Goal: Find specific page/section: Find specific page/section

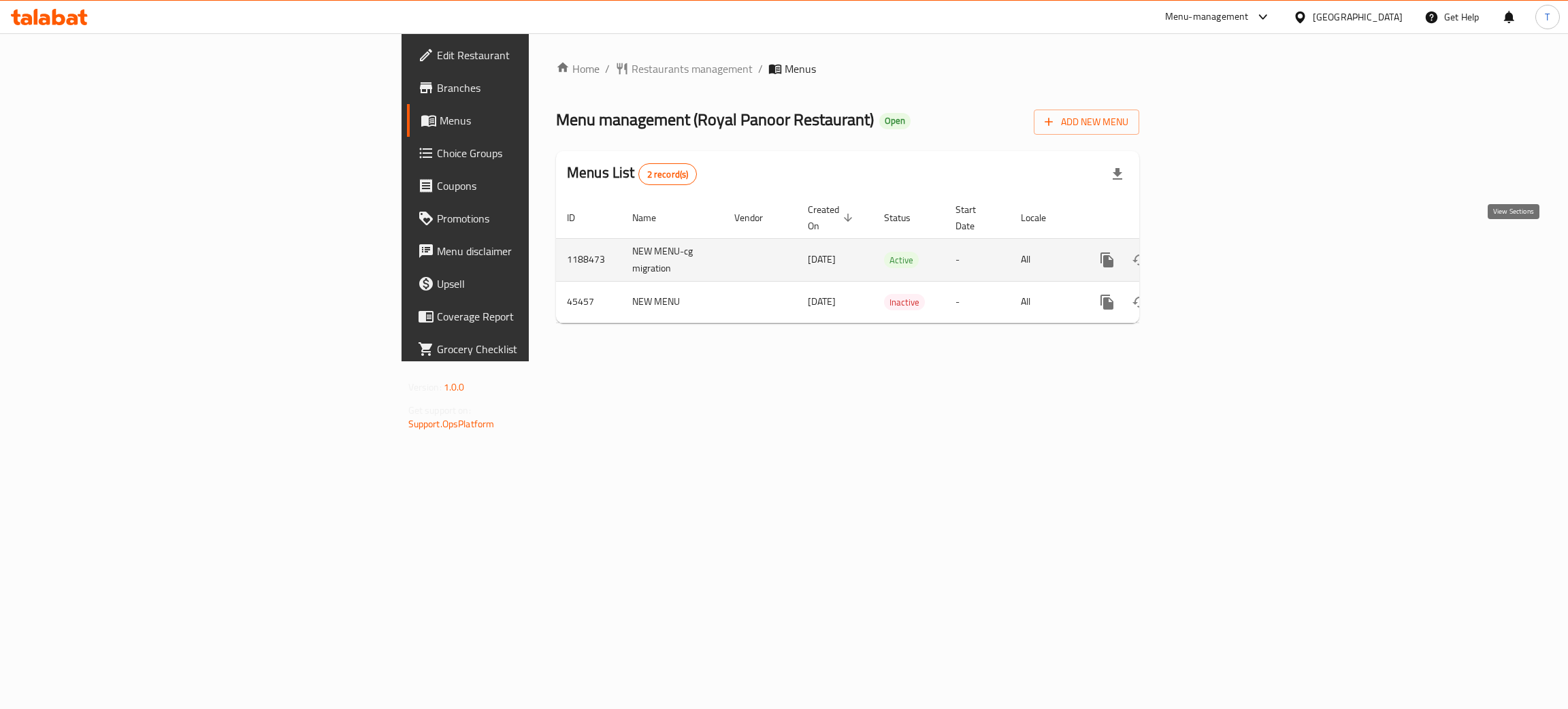
click at [1221, 243] on link "enhanced table" at bounding box center [1205, 260] width 33 height 33
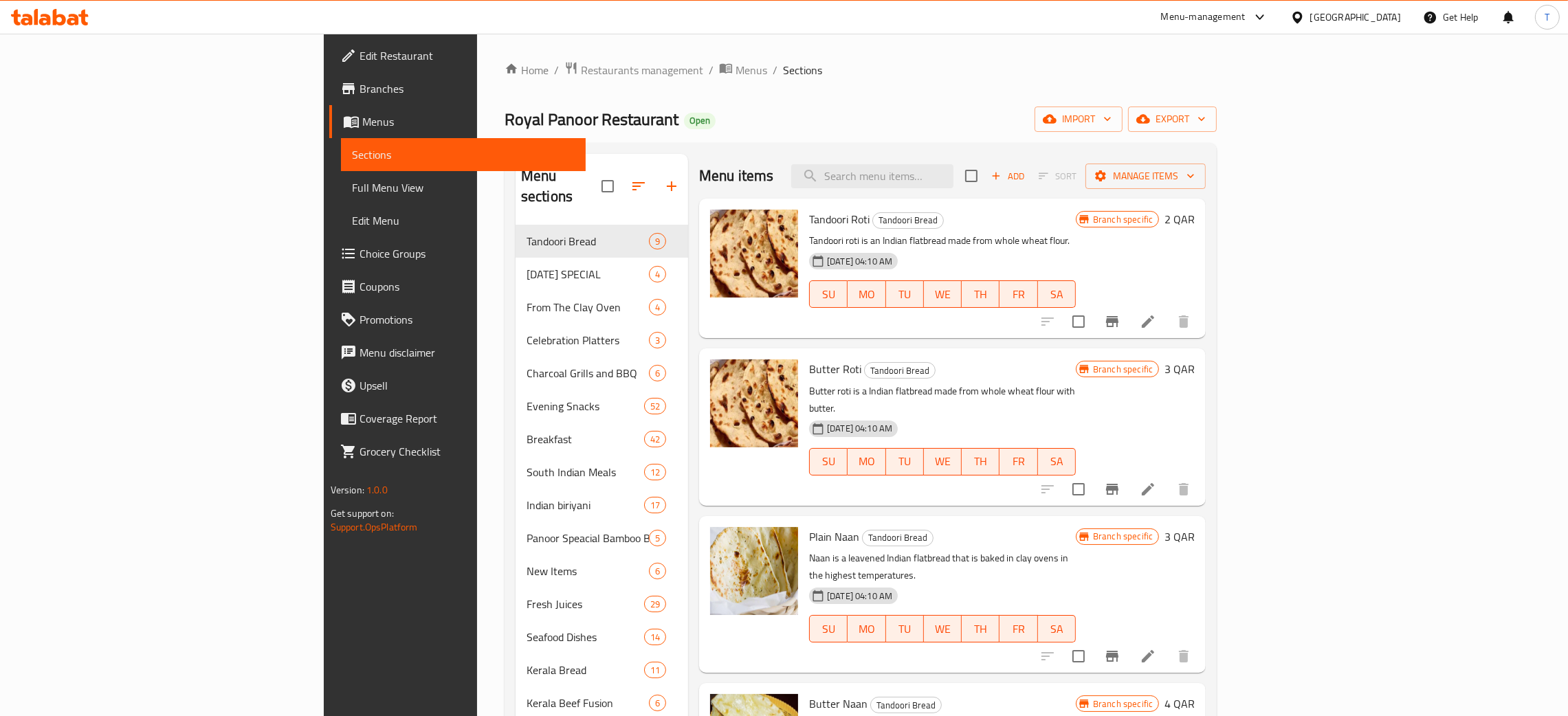
click at [1028, 192] on div "Menu items Add Sort Manage items" at bounding box center [952, 177] width 507 height 45
click at [953, 181] on input "search" at bounding box center [872, 176] width 163 height 24
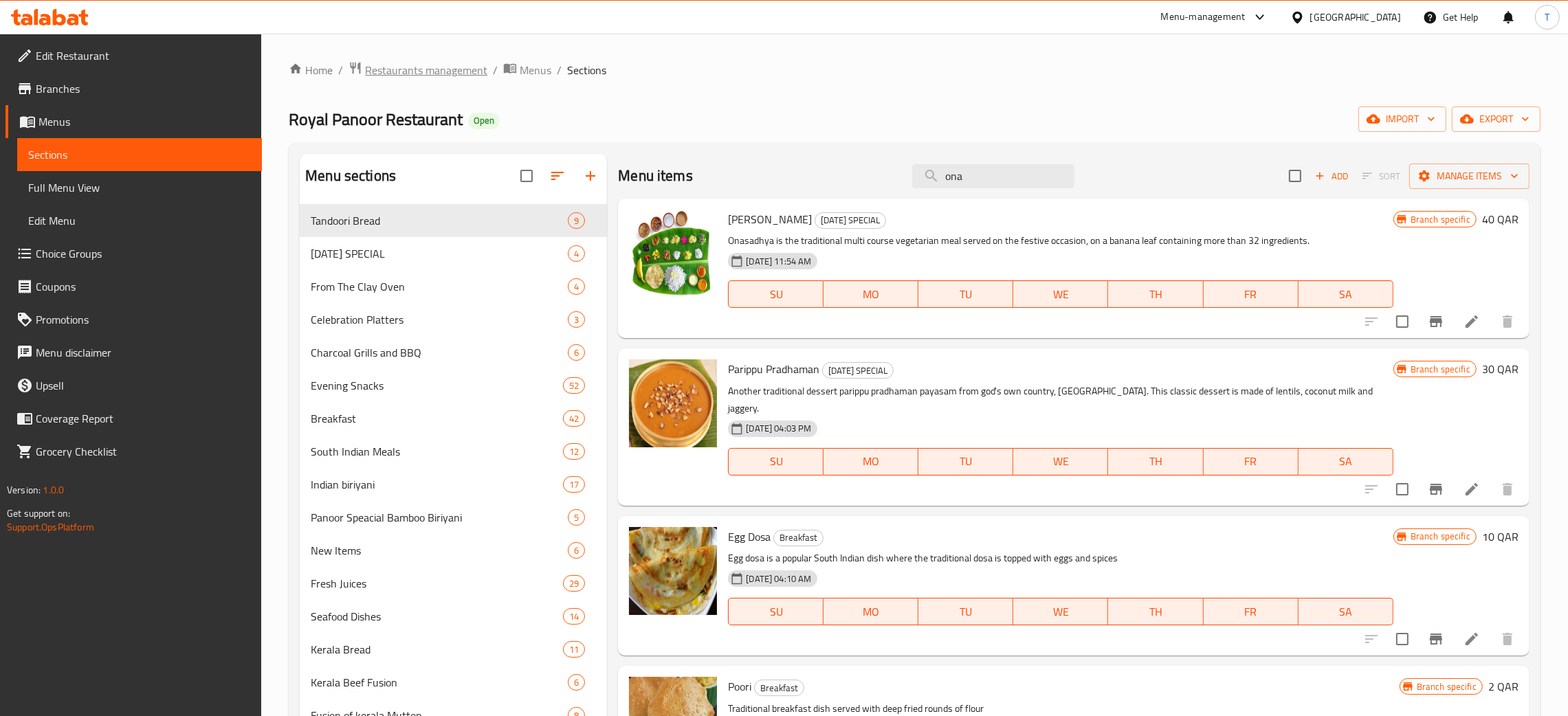
type input "ona"
click at [413, 66] on span "Restaurants management" at bounding box center [426, 70] width 123 height 17
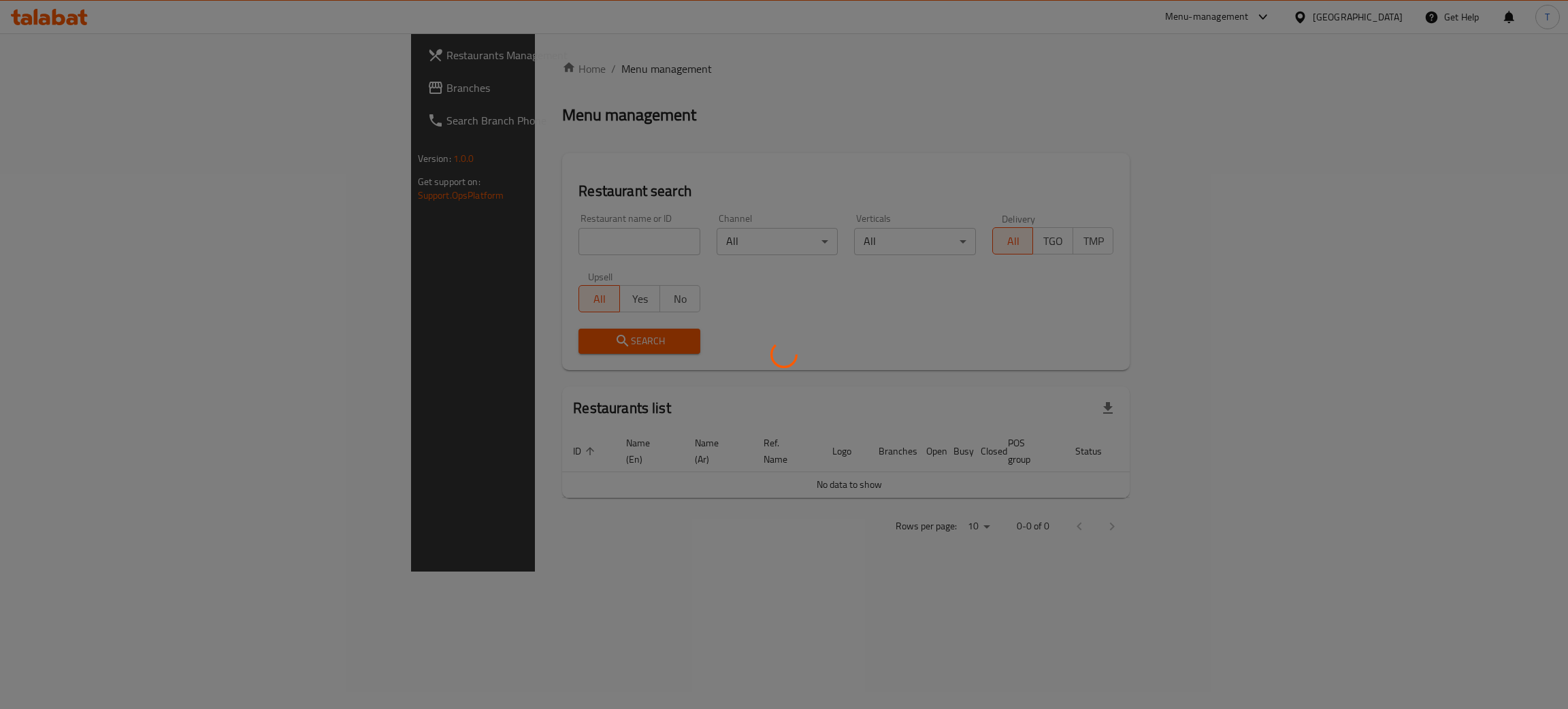
click at [432, 251] on div at bounding box center [784, 354] width 1568 height 709
click at [433, 243] on div at bounding box center [784, 354] width 1568 height 709
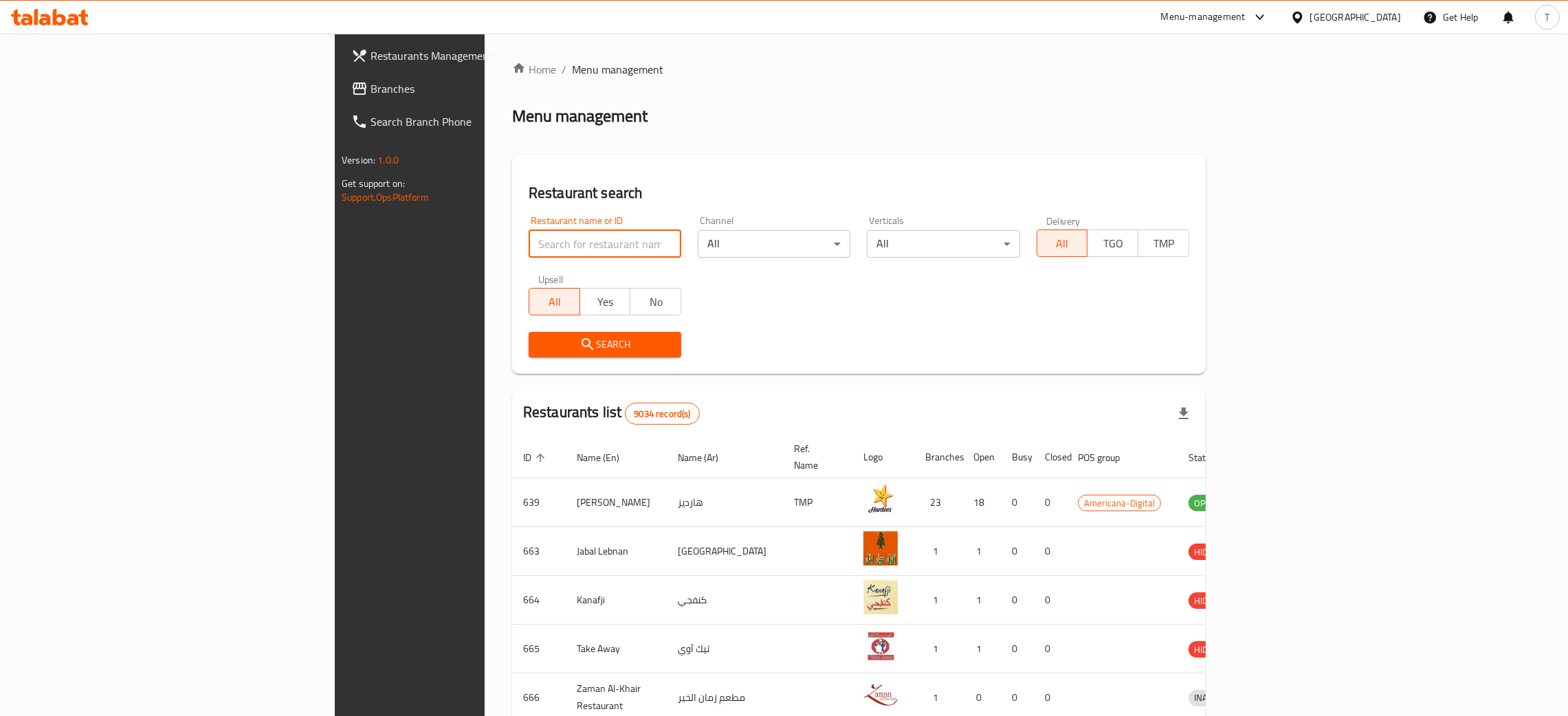
click at [529, 245] on input "search" at bounding box center [604, 243] width 153 height 28
type input "panoor"
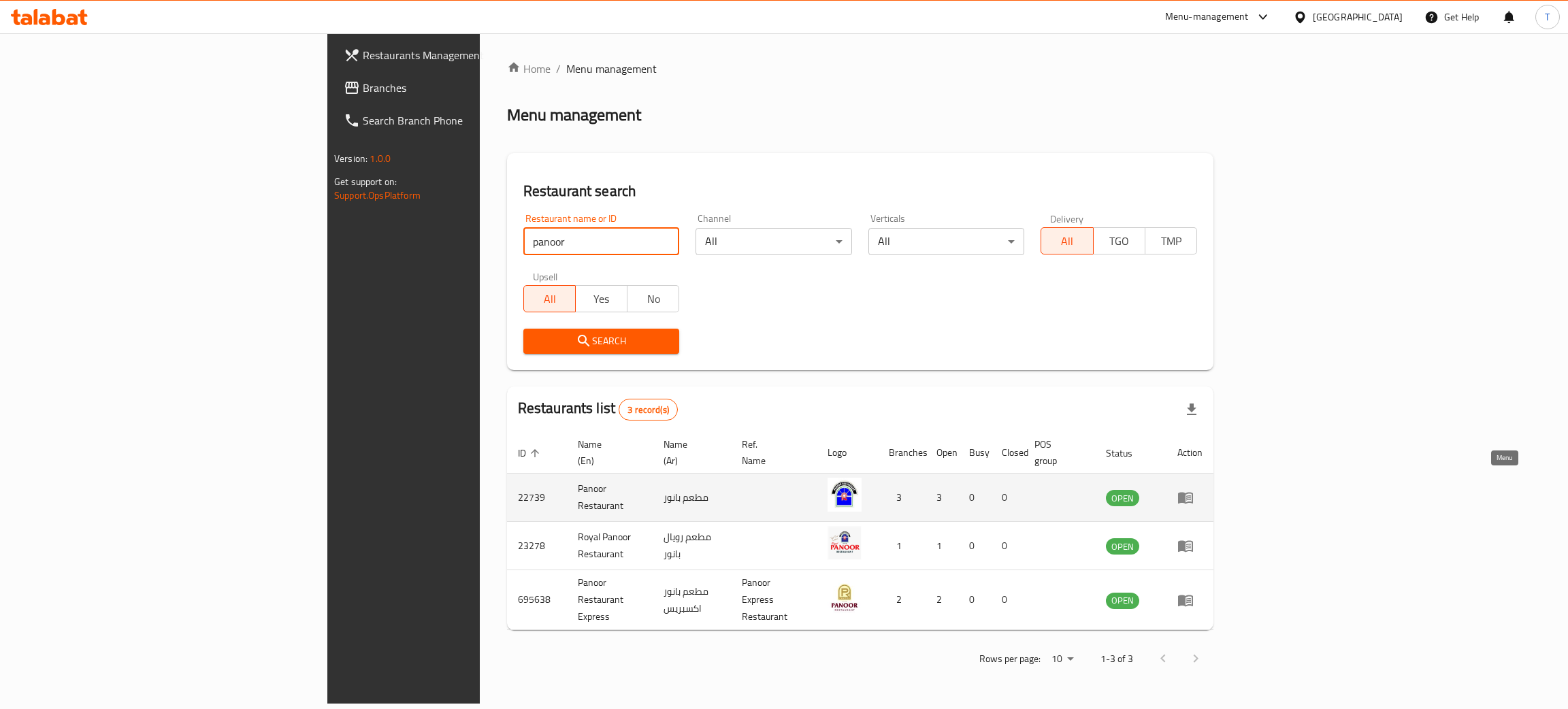
click at [1193, 489] on icon "enhanced table" at bounding box center [1185, 498] width 17 height 17
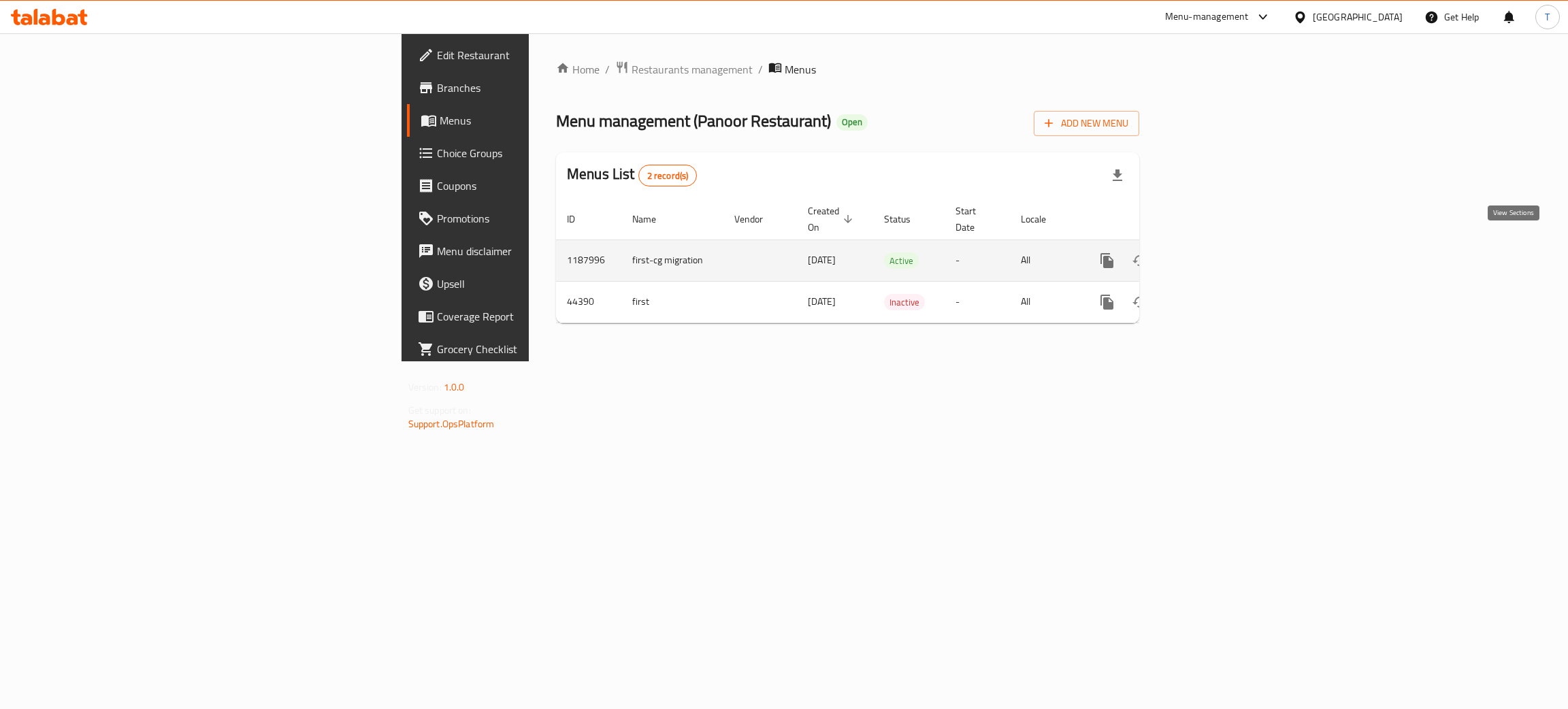
click at [1213, 253] on icon "enhanced table" at bounding box center [1205, 261] width 17 height 17
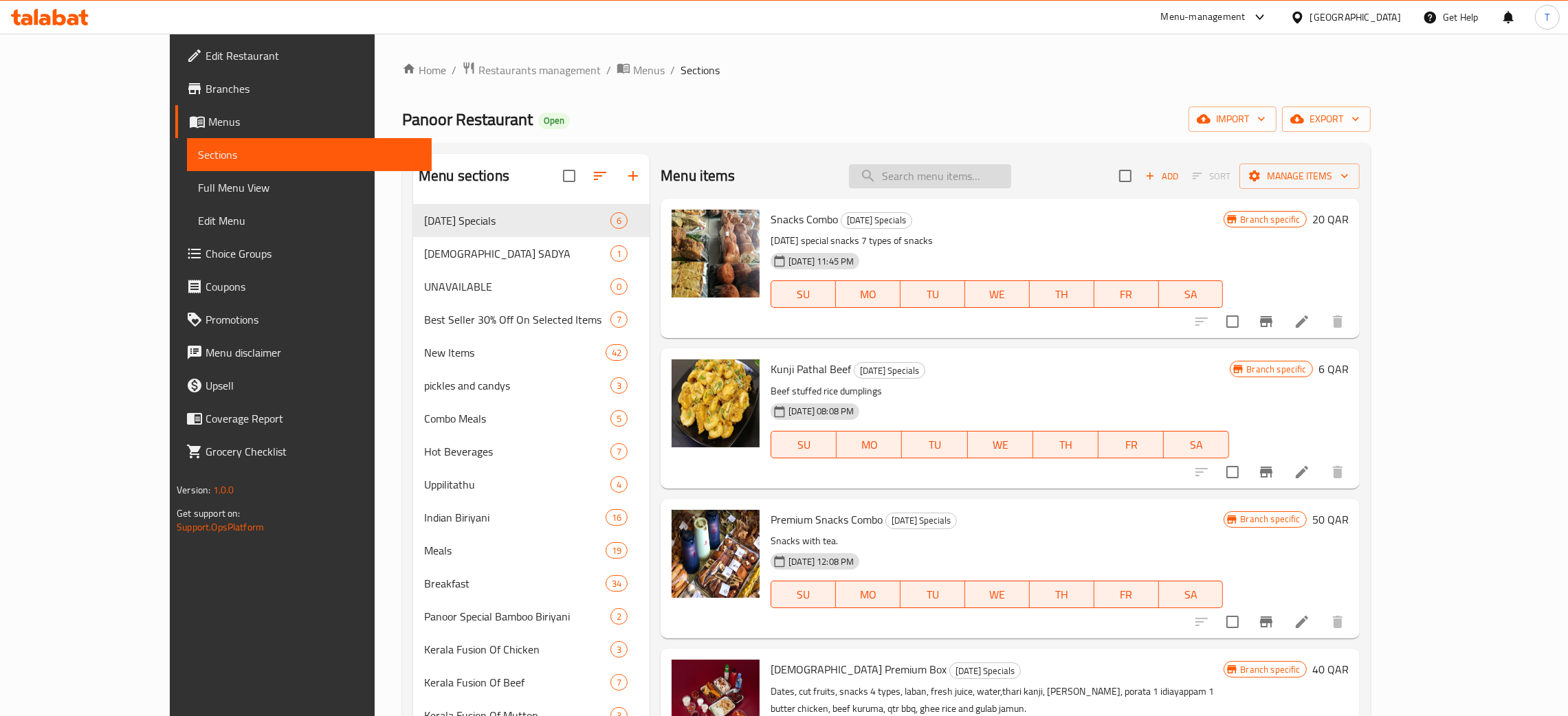
click at [961, 187] on input "search" at bounding box center [929, 176] width 163 height 24
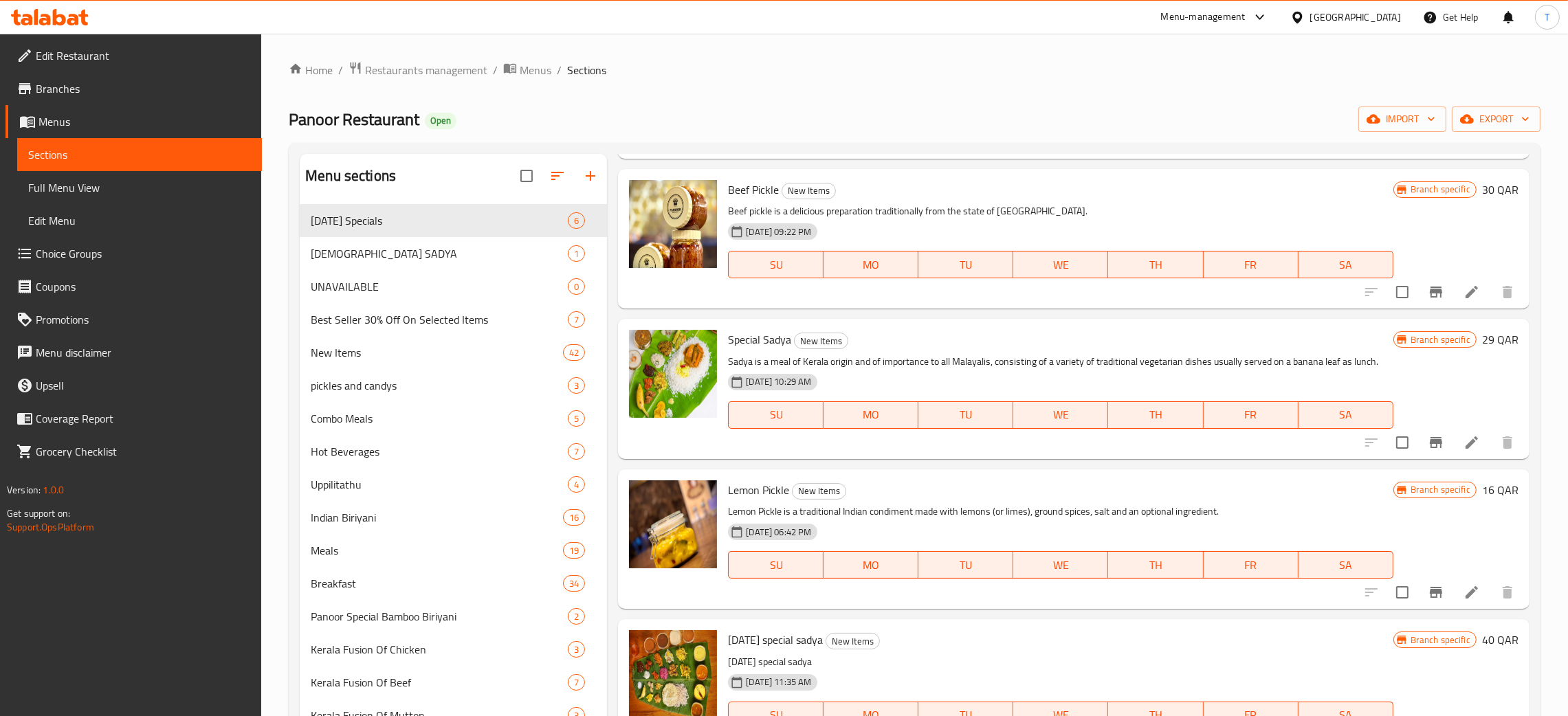
scroll to position [515, 0]
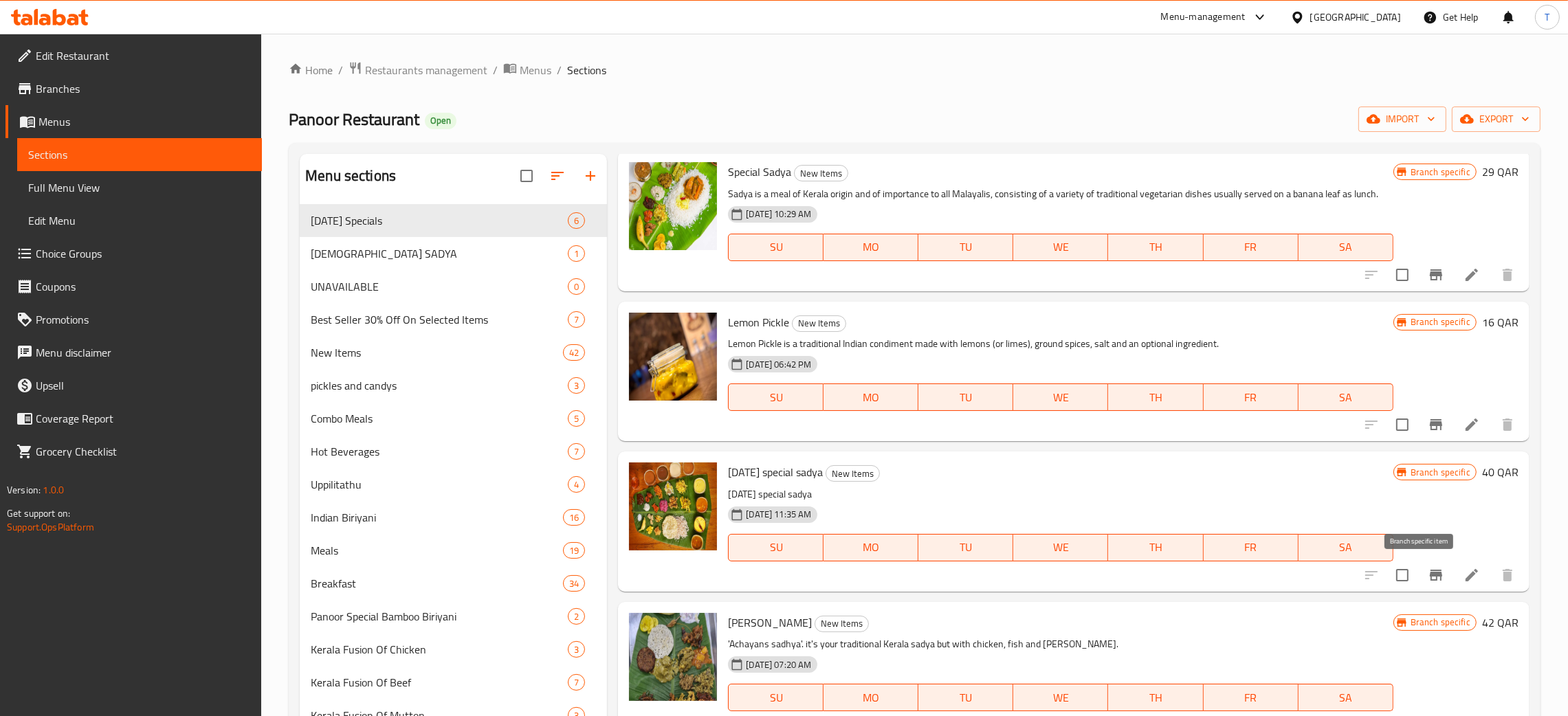
type input "ona"
click at [1427, 574] on icon "Branch-specific-item" at bounding box center [1435, 575] width 17 height 17
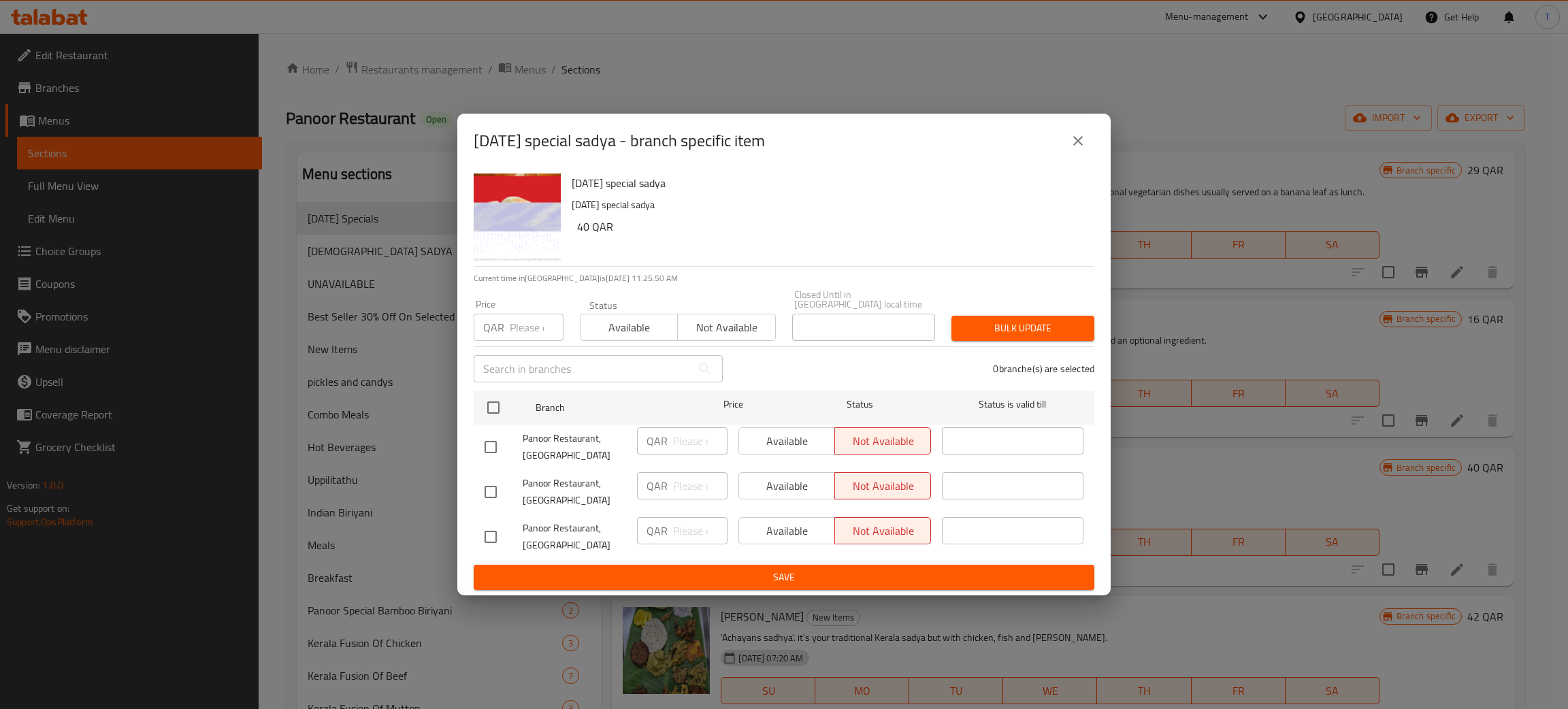
click at [1060, 157] on div "[DATE] special sadya - branch specific item" at bounding box center [784, 141] width 621 height 33
click at [1075, 145] on icon "close" at bounding box center [1078, 141] width 17 height 17
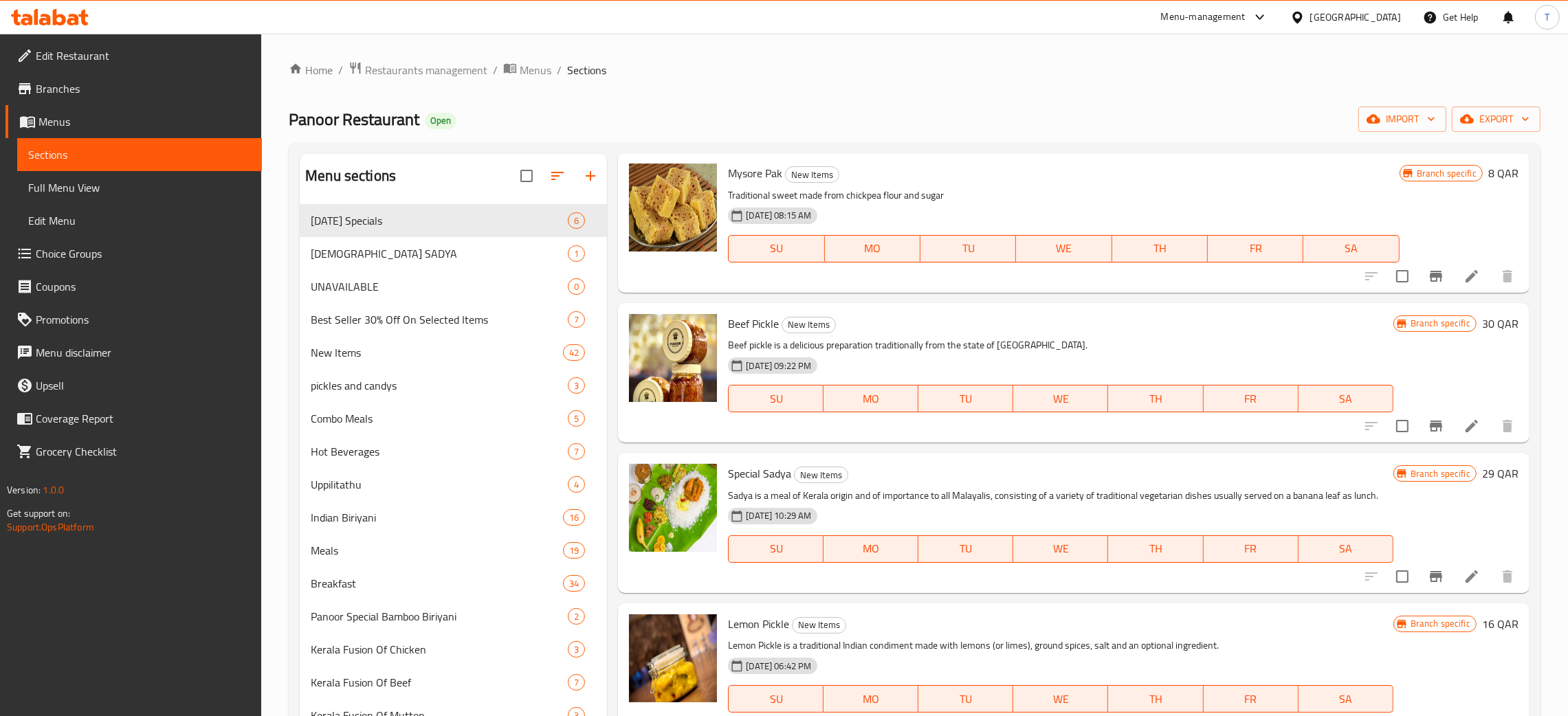
scroll to position [0, 0]
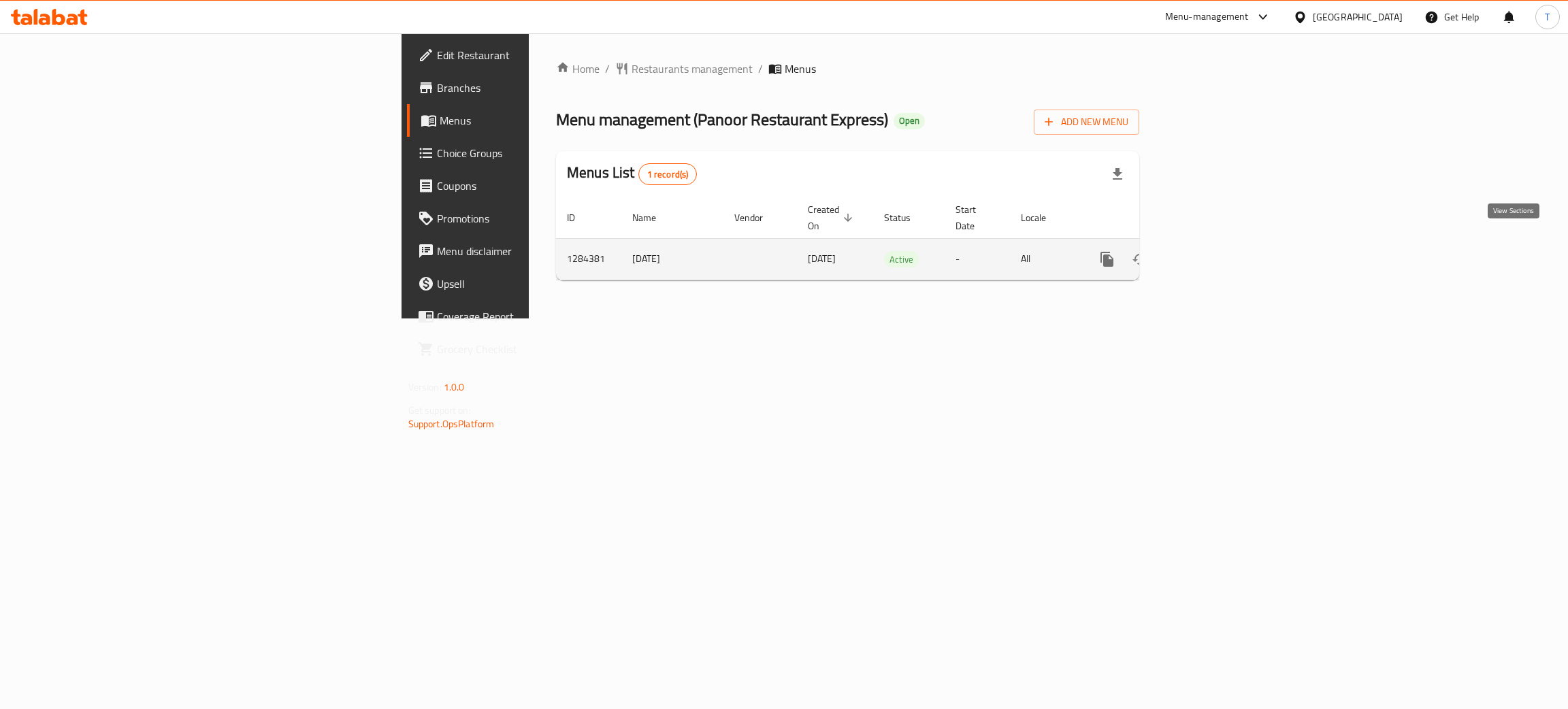
click at [1221, 253] on link "enhanced table" at bounding box center [1205, 259] width 33 height 33
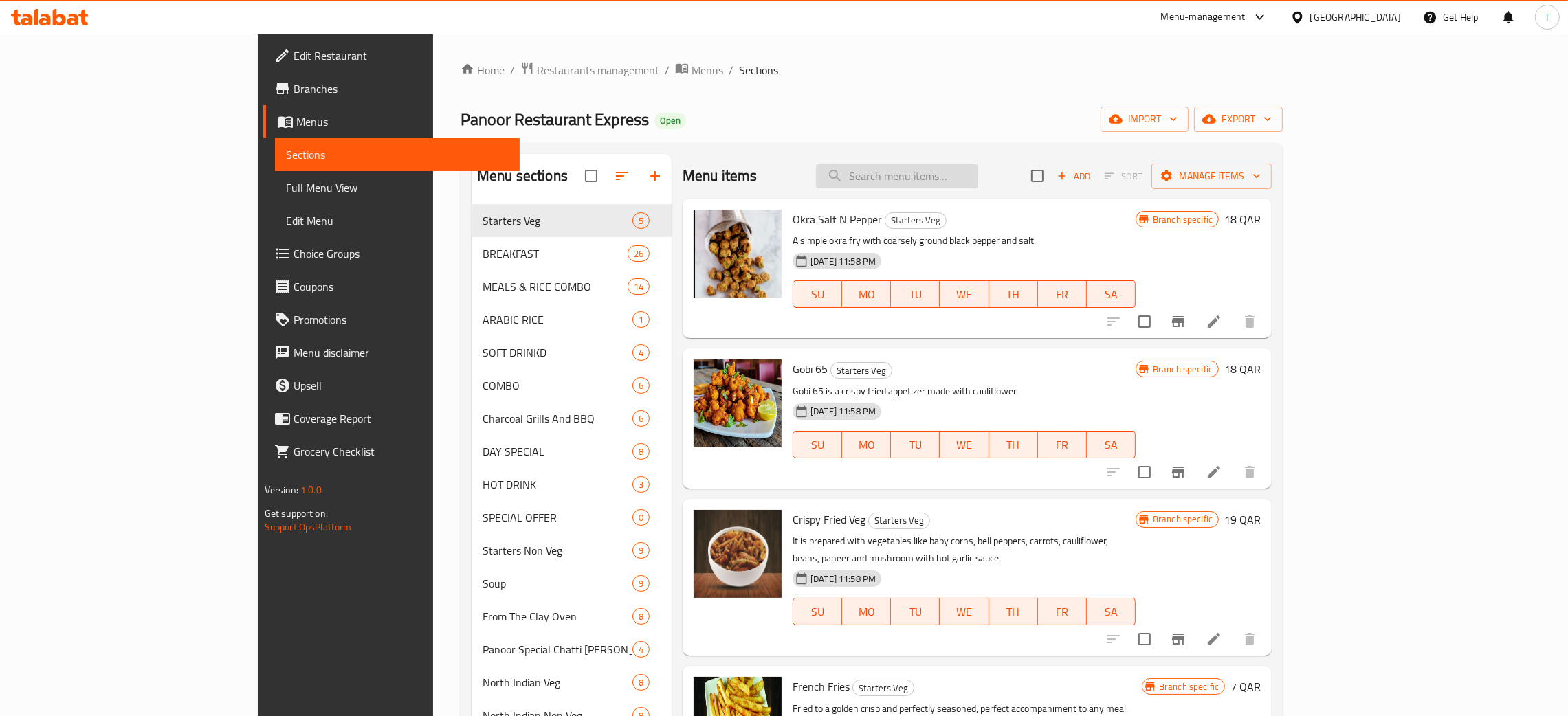
click at [974, 183] on input "search" at bounding box center [897, 176] width 163 height 24
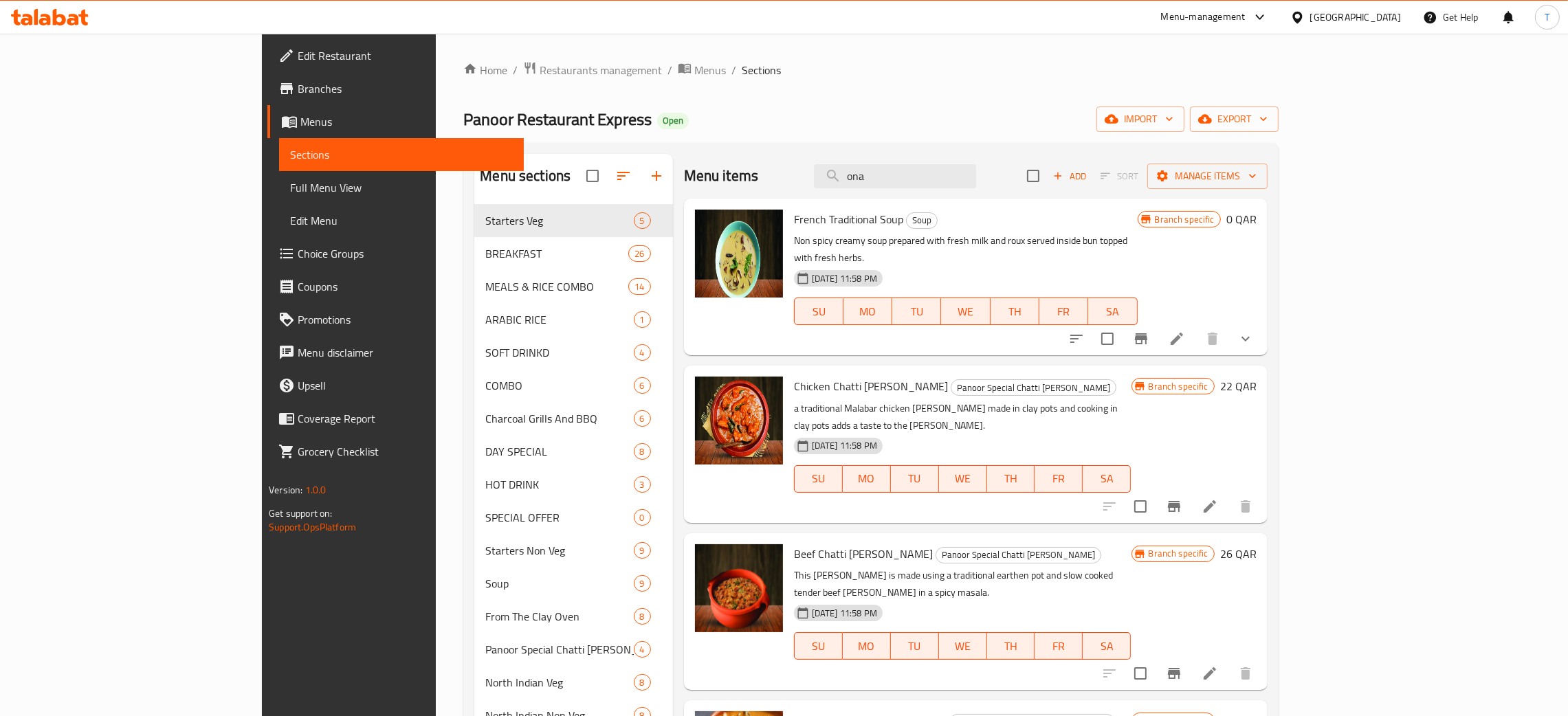
drag, startPoint x: 997, startPoint y: 173, endPoint x: 815, endPoint y: 208, distance: 185.3
click at [824, 209] on div "Menu items ona Add Sort Manage items French Traditional Soup Soup Non spicy cre…" at bounding box center [969, 660] width 594 height 1012
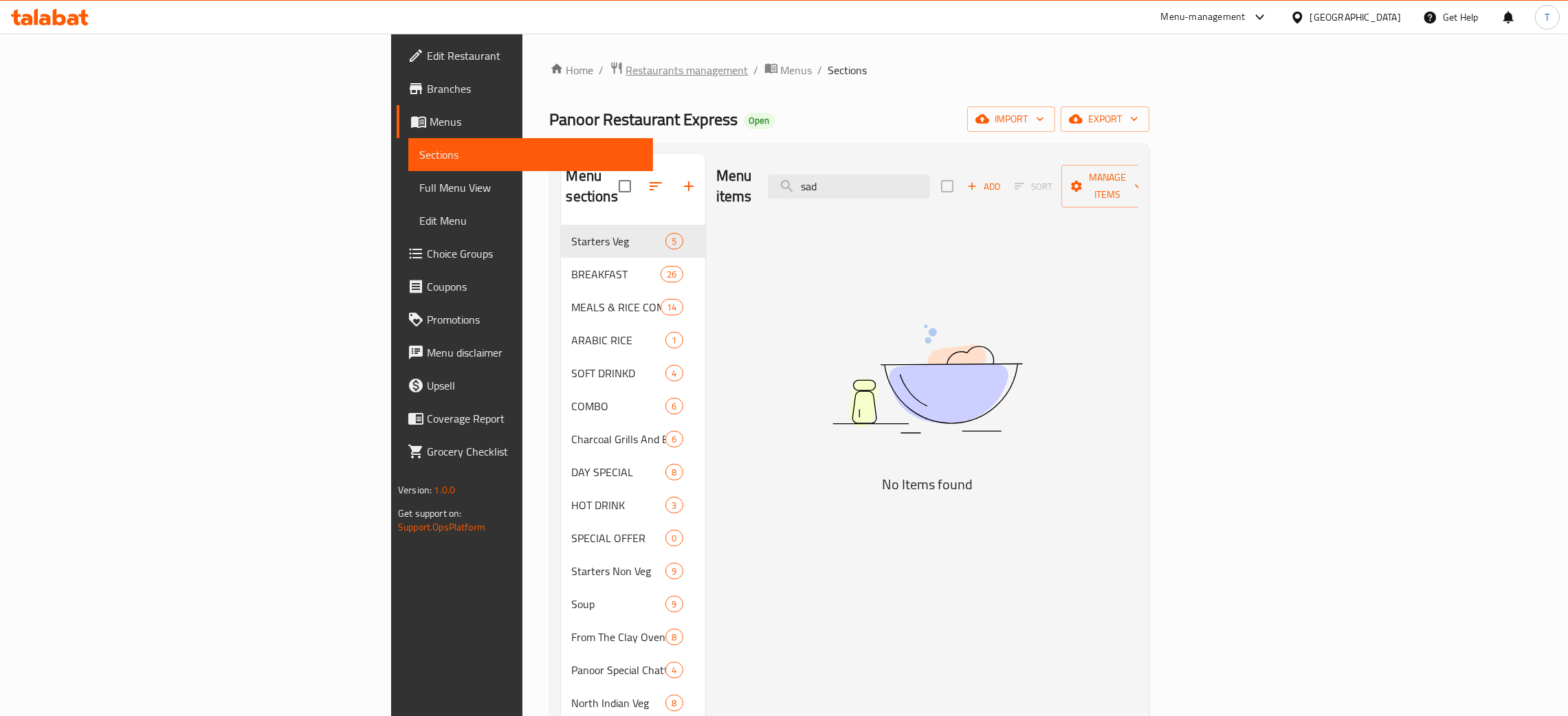
type input "sad"
click at [626, 73] on span "Restaurants management" at bounding box center [687, 70] width 123 height 17
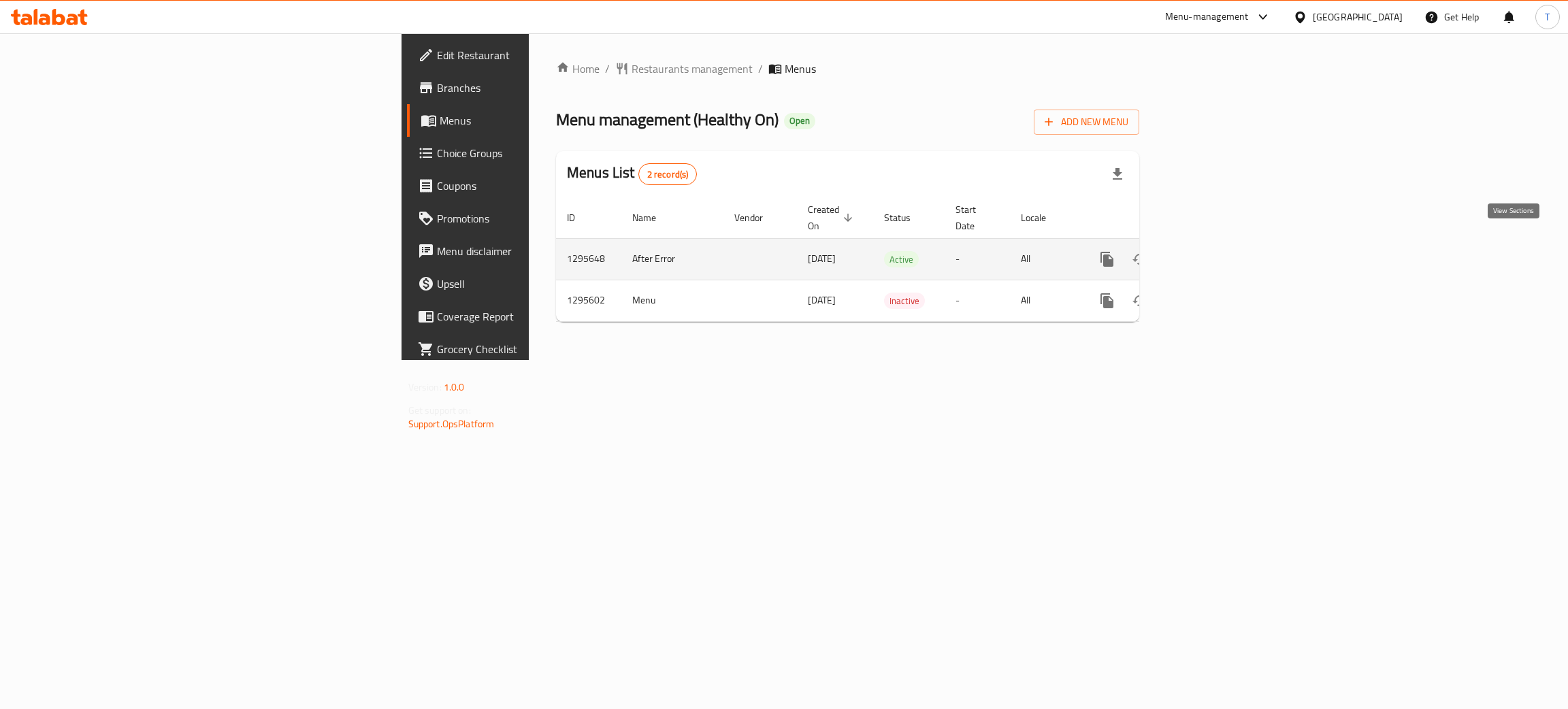
click at [1221, 254] on link "enhanced table" at bounding box center [1205, 259] width 33 height 33
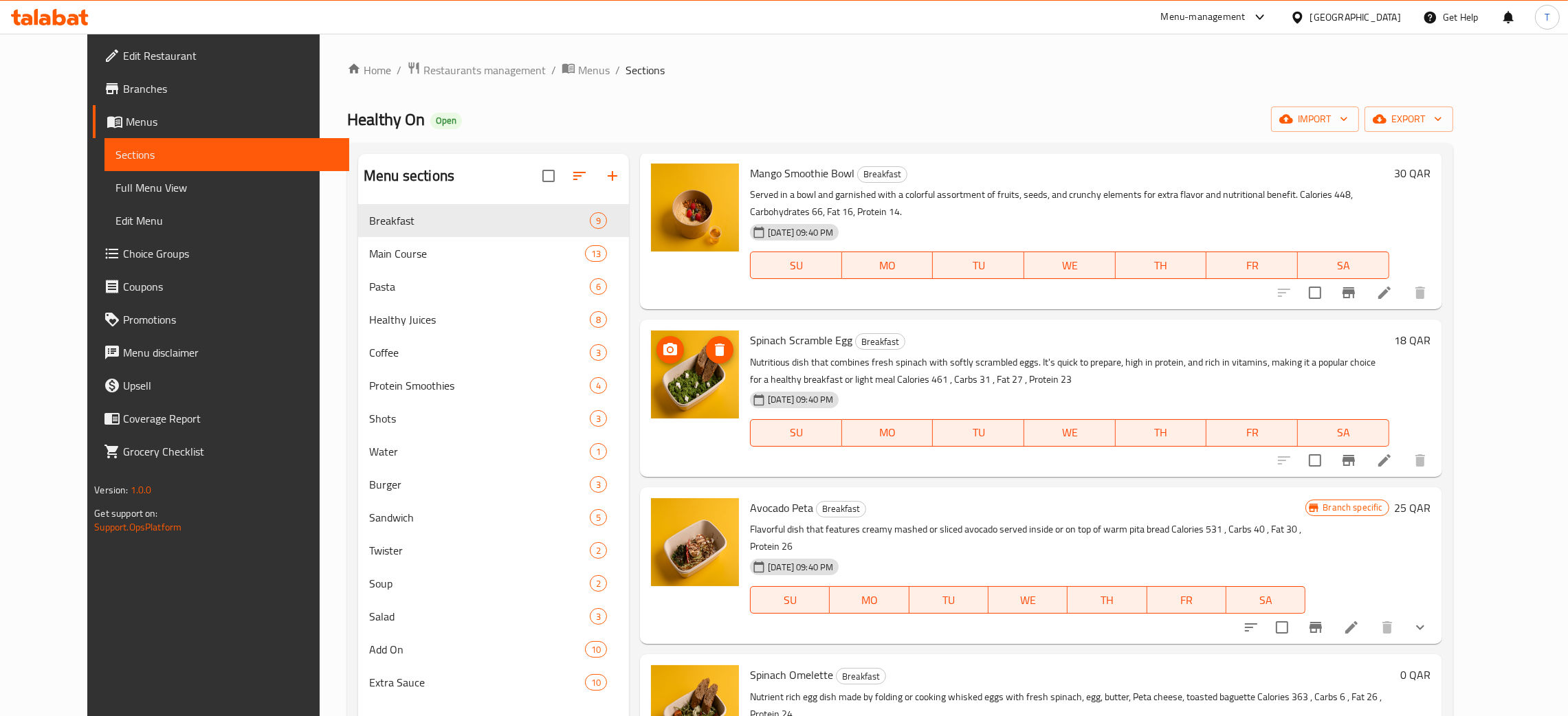
scroll to position [413, 0]
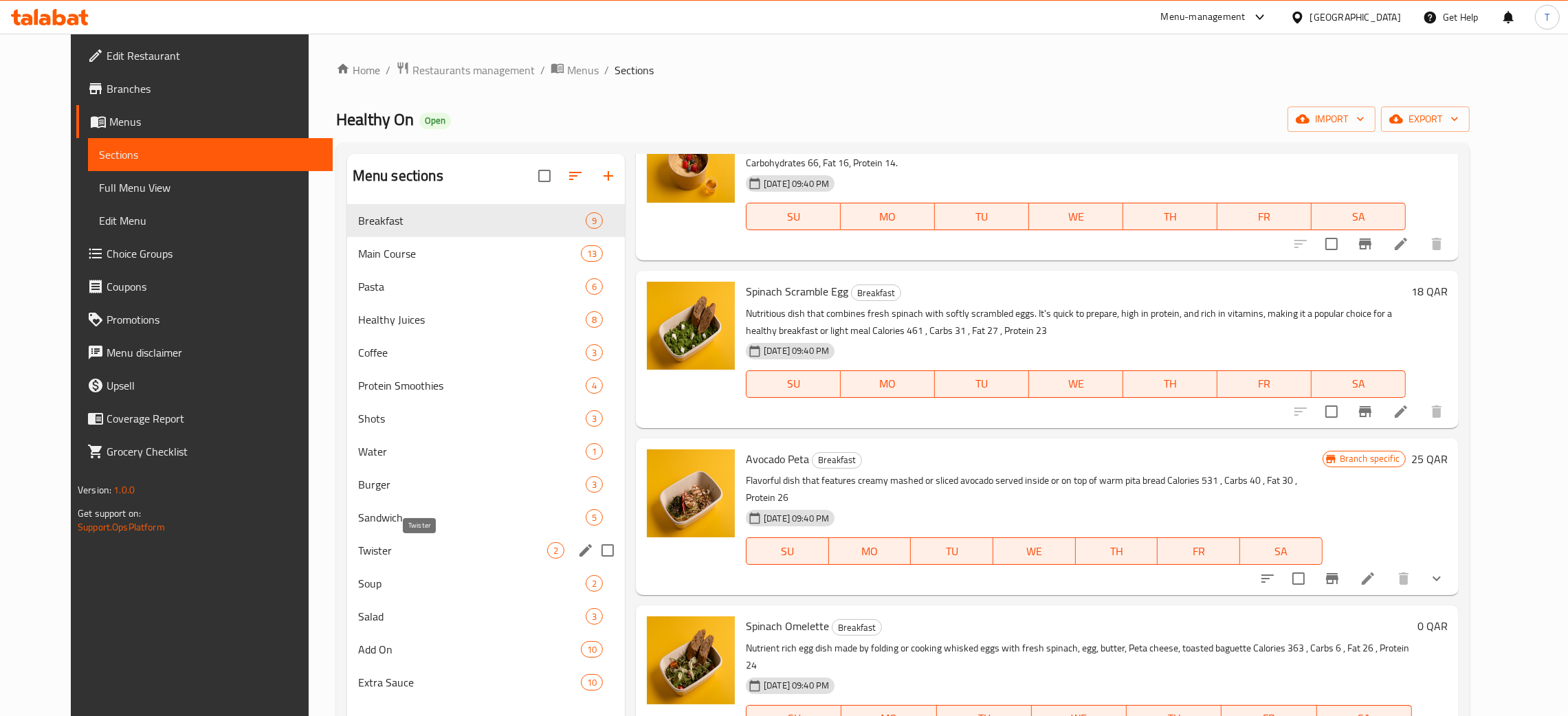
click at [408, 555] on span "Twister" at bounding box center [453, 550] width 189 height 17
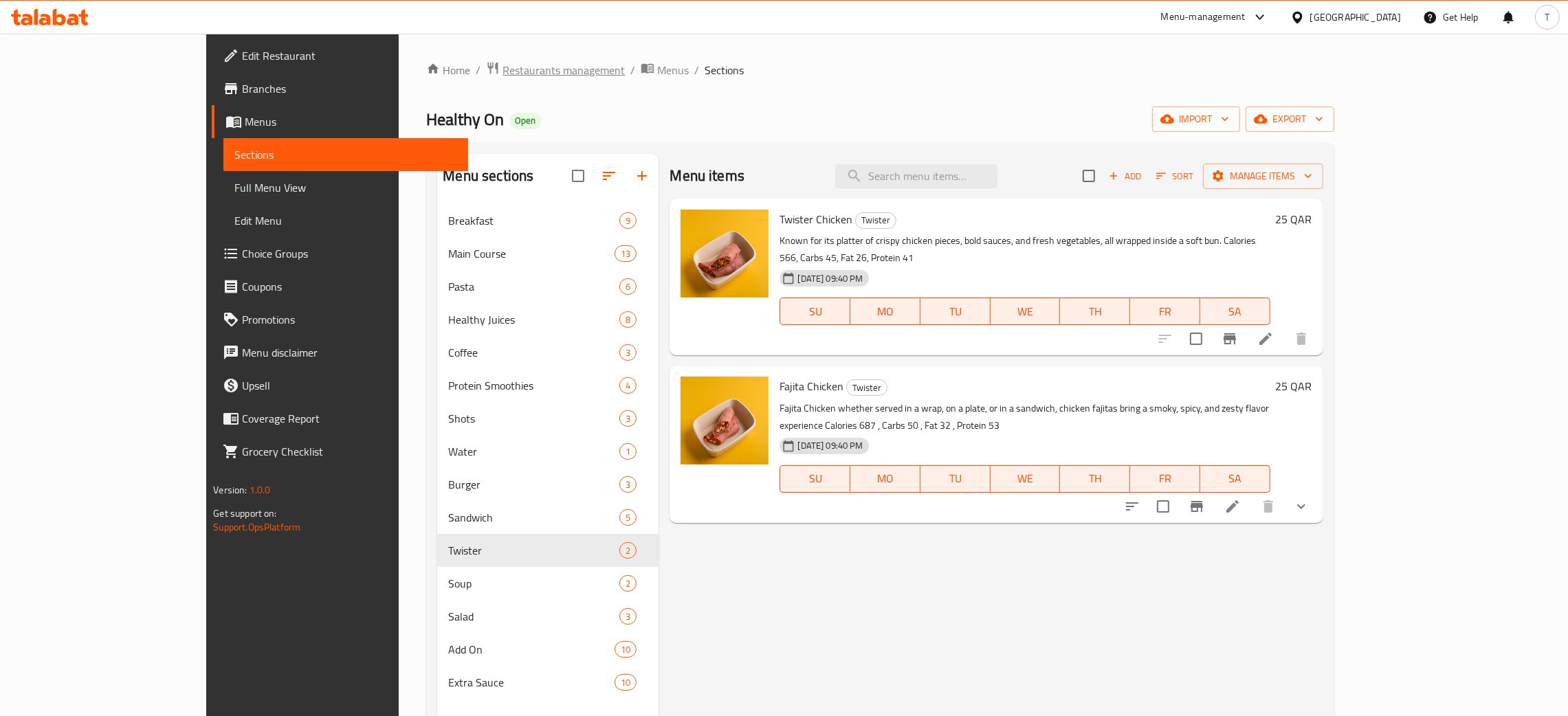
click at [503, 72] on span "Restaurants management" at bounding box center [564, 70] width 123 height 17
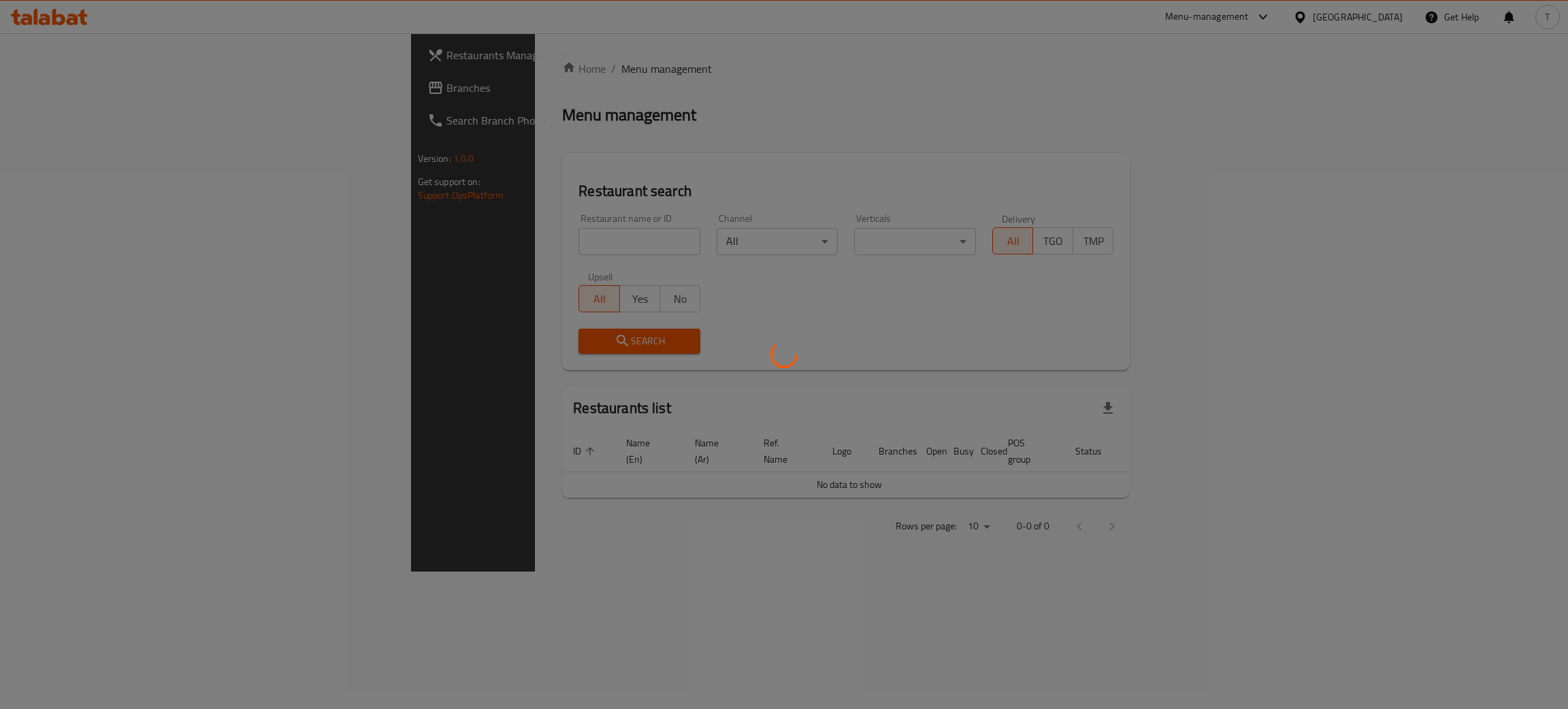
click at [405, 234] on div at bounding box center [784, 354] width 1568 height 709
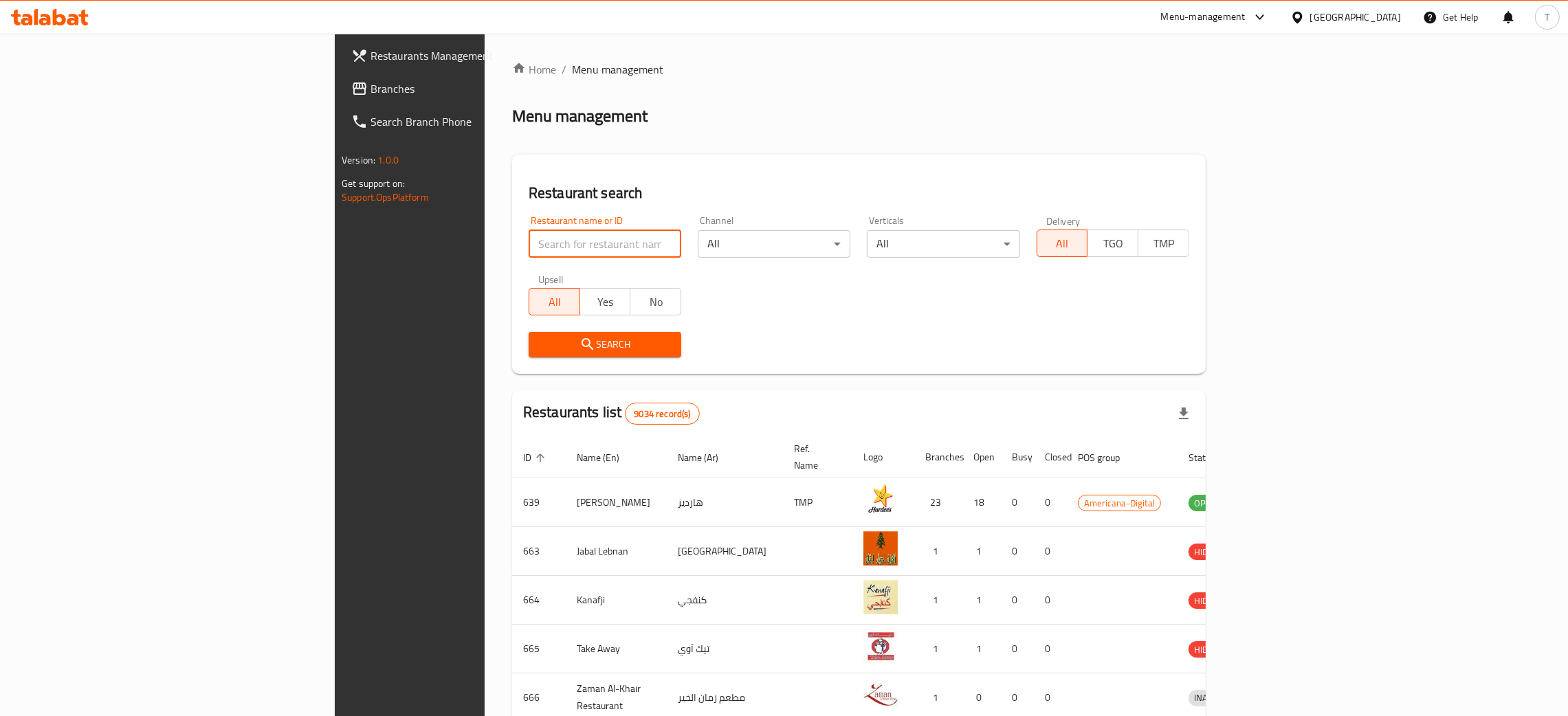
click at [529, 242] on input "search" at bounding box center [604, 243] width 153 height 28
click button "Search" at bounding box center [604, 344] width 153 height 26
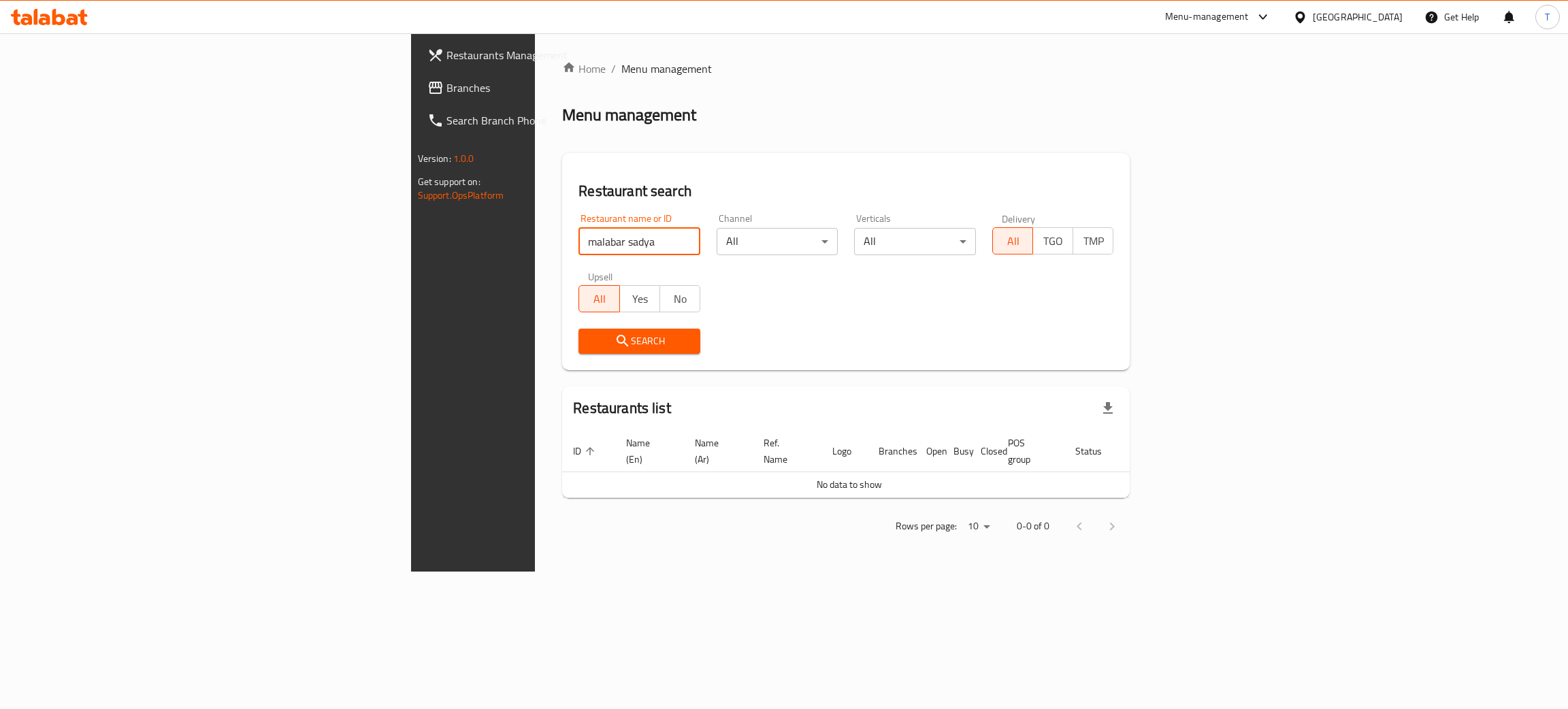
click button "Search" at bounding box center [640, 341] width 122 height 26
click at [579, 246] on input "malabar sadya" at bounding box center [640, 241] width 122 height 27
click at [1249, 10] on div "Menu-management" at bounding box center [1206, 17] width 83 height 17
click at [579, 243] on input "malabar" at bounding box center [640, 241] width 122 height 27
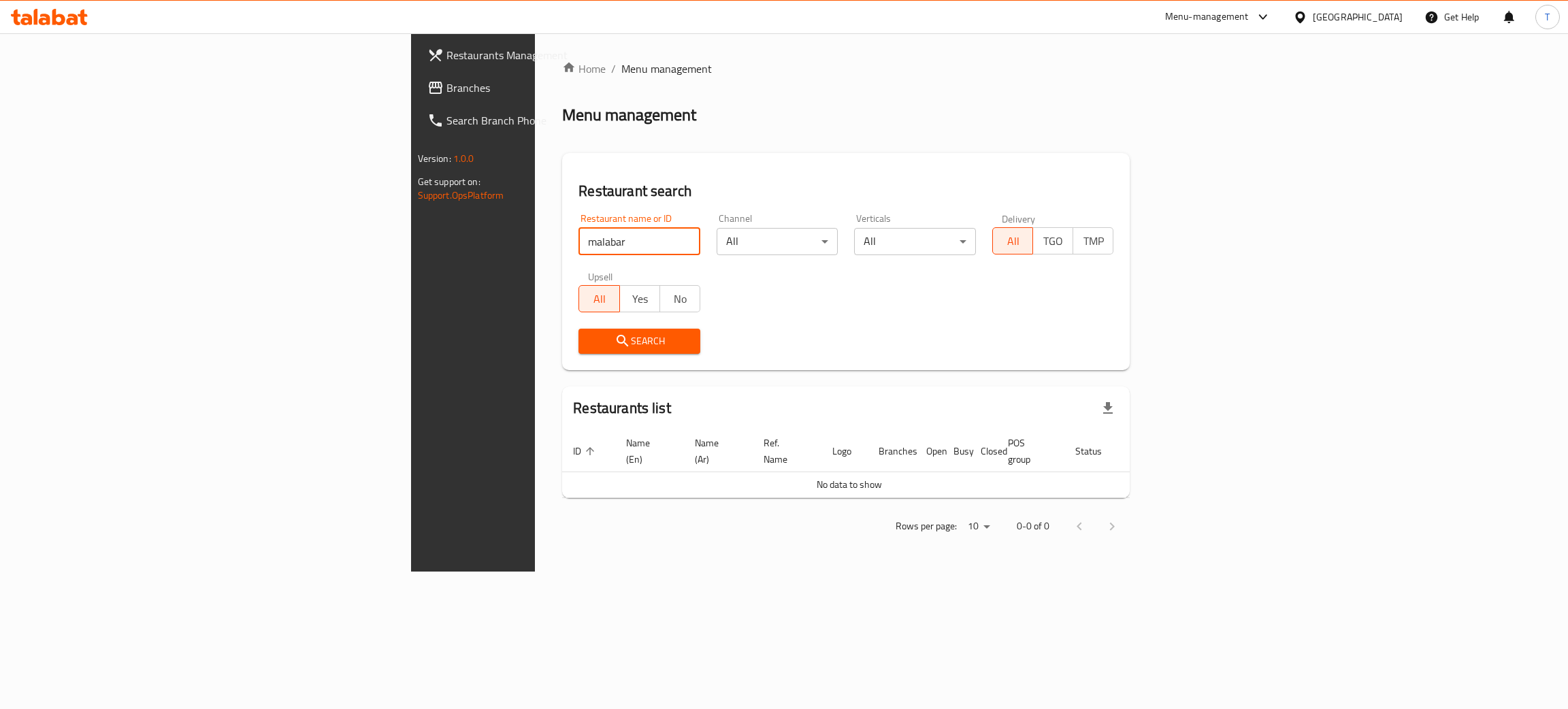
type input "malabar"
click button "Search" at bounding box center [640, 341] width 122 height 26
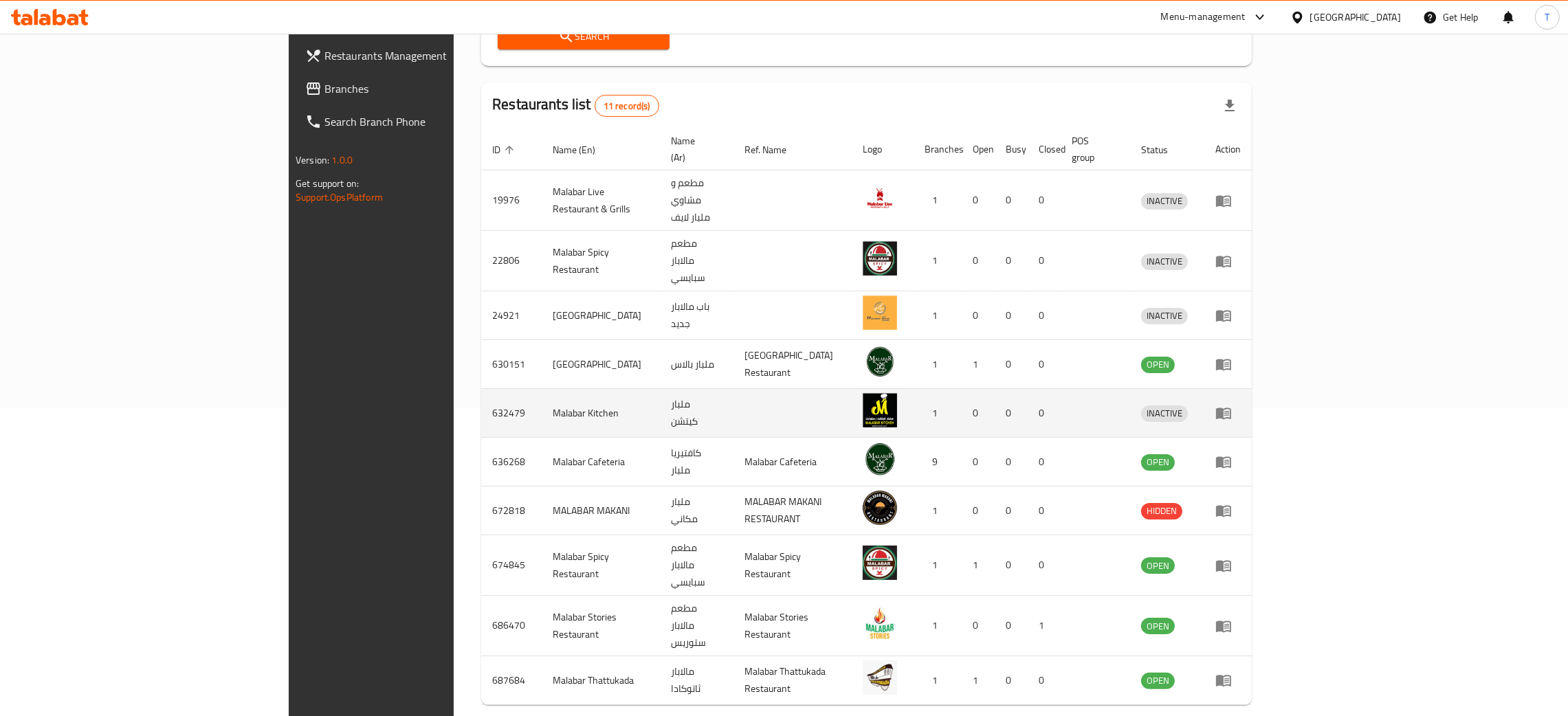
scroll to position [308, 0]
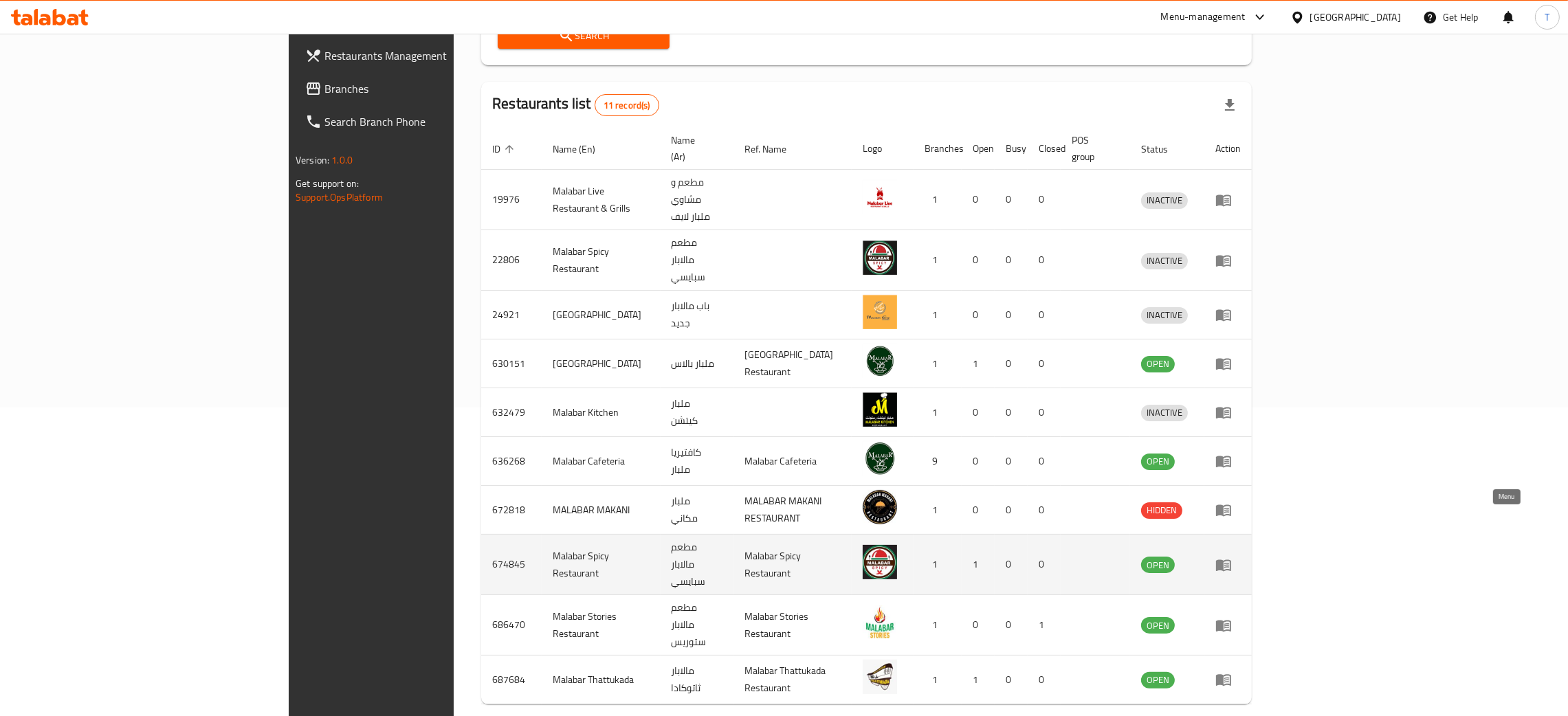
click at [1231, 559] on icon "enhanced table" at bounding box center [1223, 565] width 15 height 12
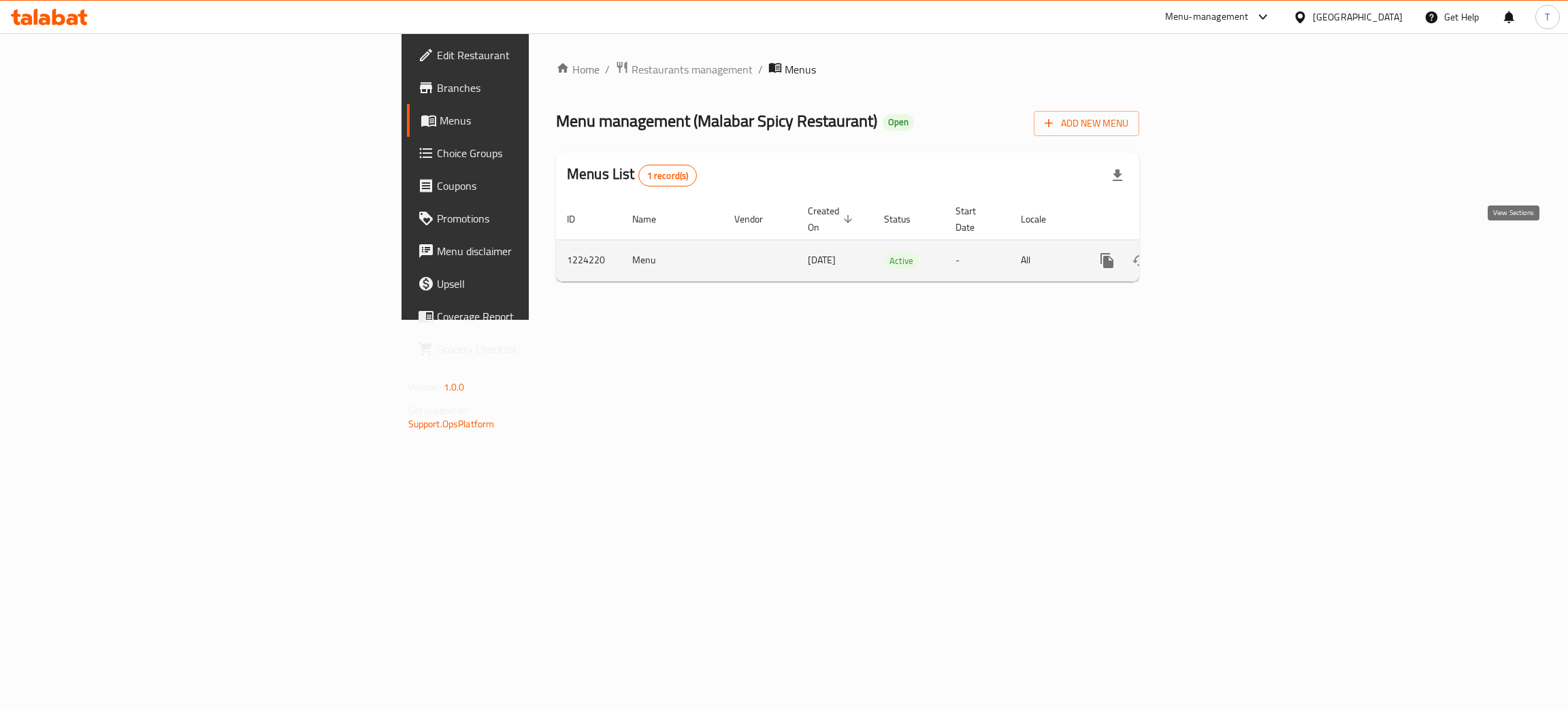
click at [1213, 253] on icon "enhanced table" at bounding box center [1205, 261] width 17 height 17
